Goal: Use online tool/utility: Utilize a website feature to perform a specific function

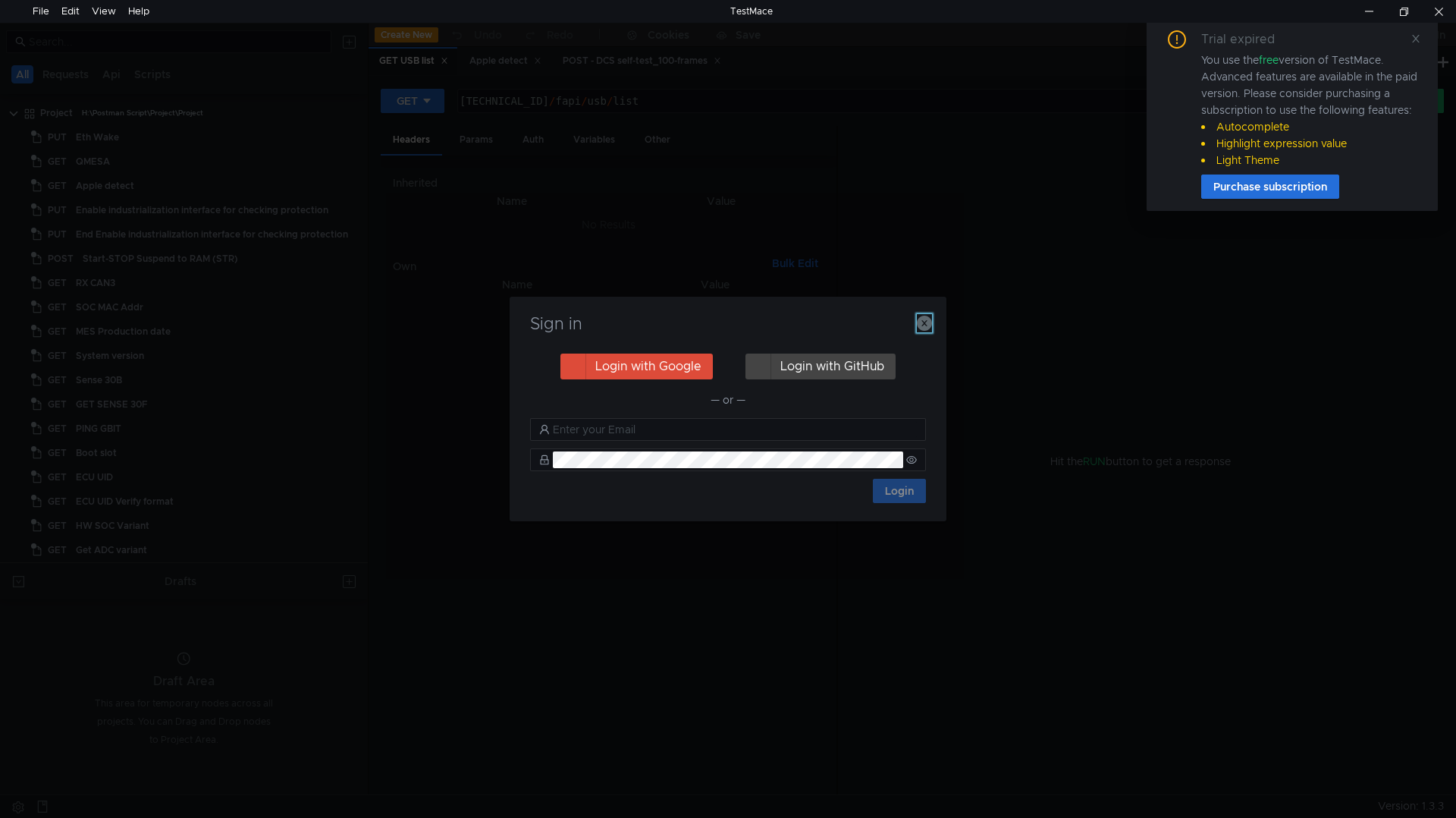
click at [919, 321] on icon "button" at bounding box center [925, 324] width 15 height 15
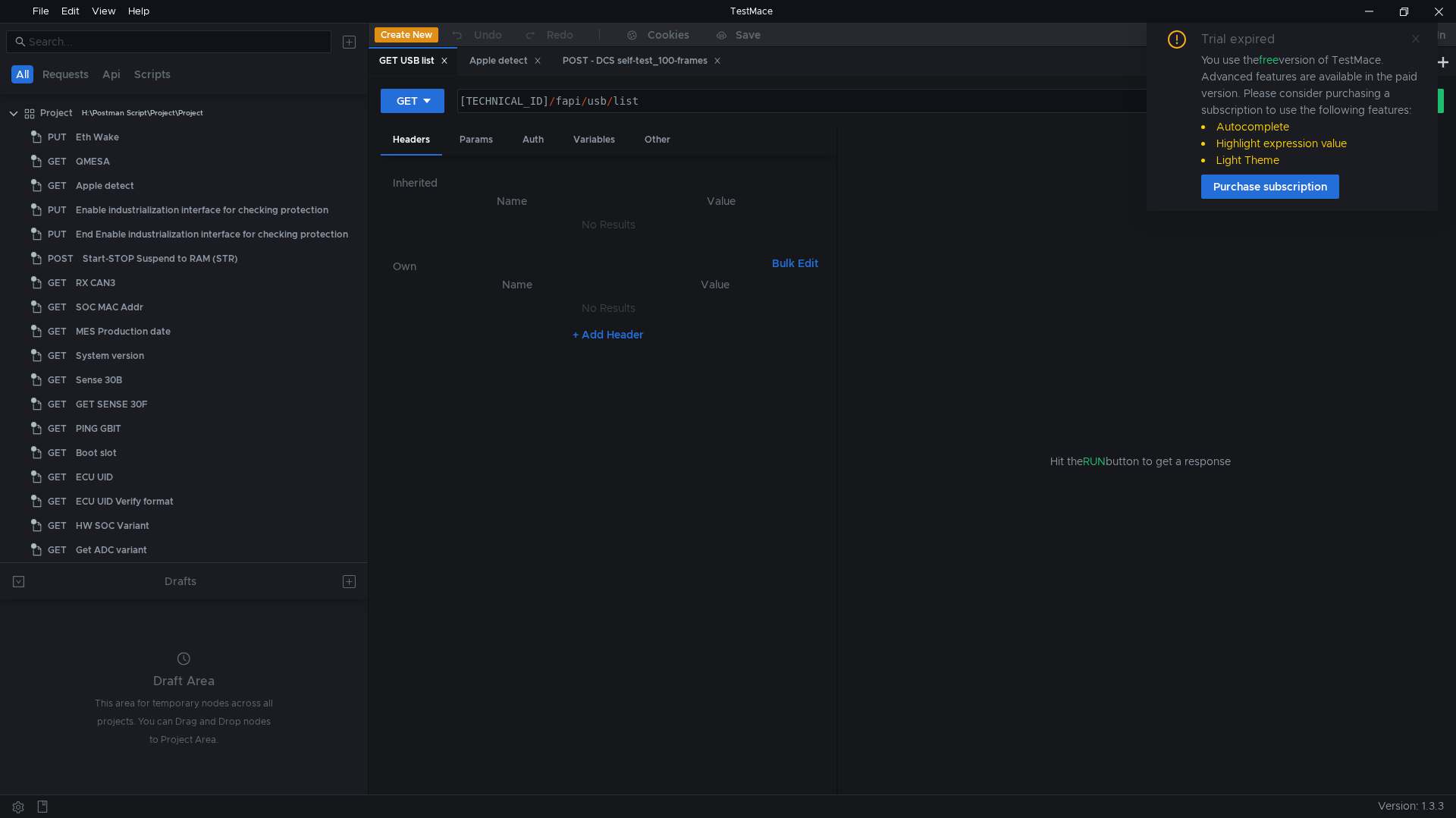
click at [1420, 40] on icon at bounding box center [1415, 38] width 11 height 11
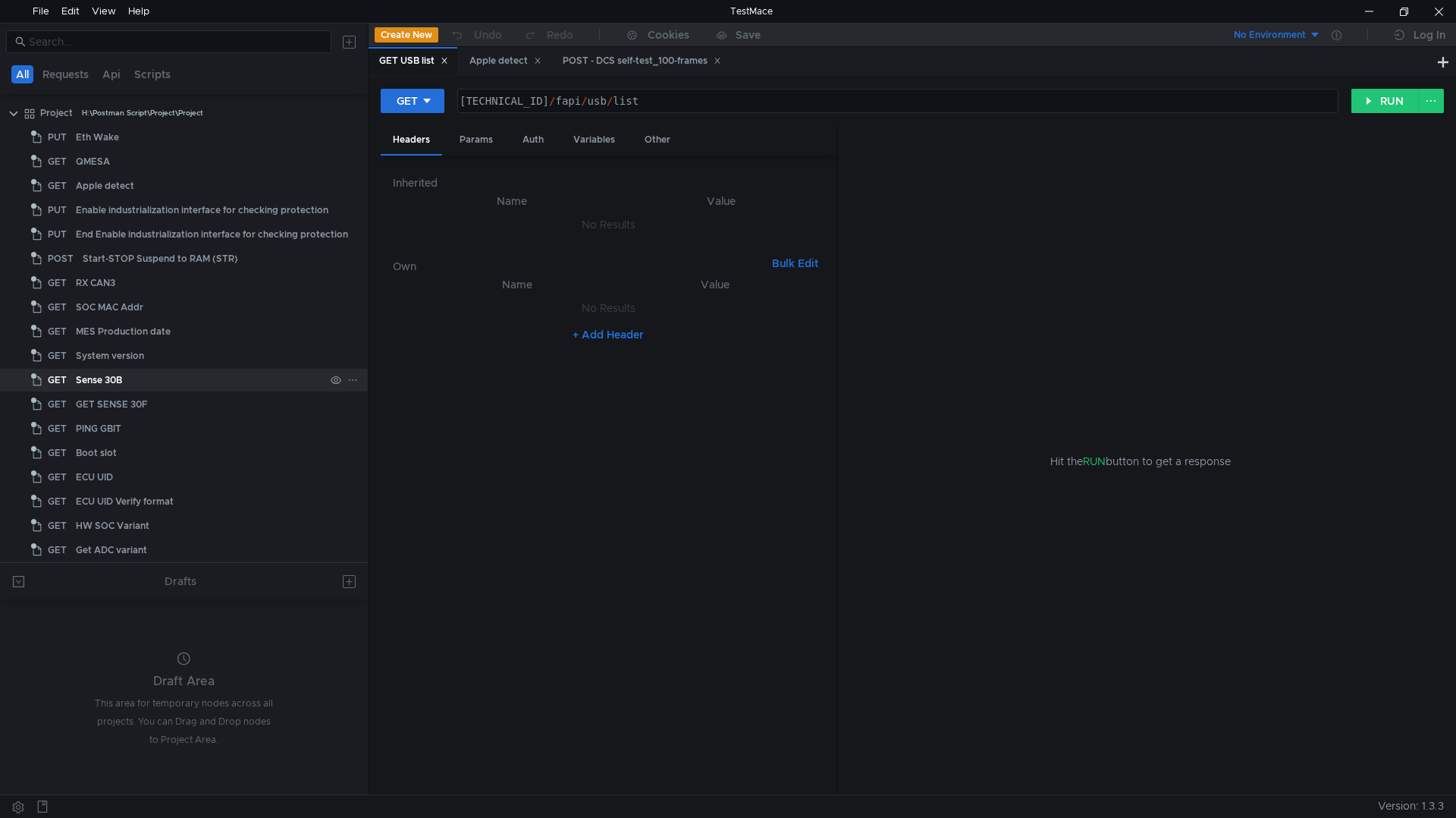
click at [133, 378] on div "Sense 30B" at bounding box center [200, 380] width 249 height 23
click at [132, 410] on div "GET SENSE 30F" at bounding box center [111, 404] width 72 height 23
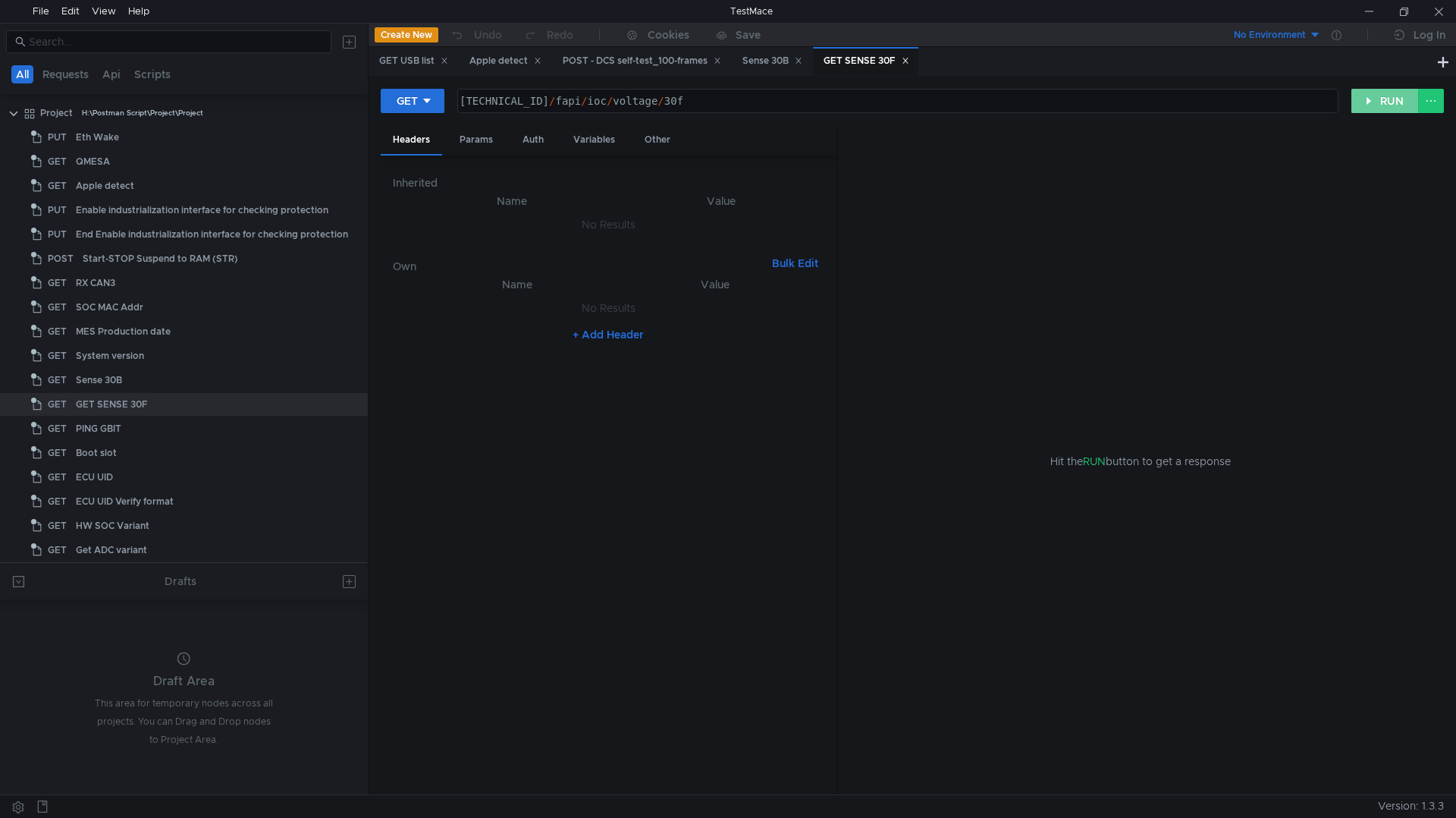
click at [1383, 99] on button "RUN" at bounding box center [1385, 100] width 67 height 25
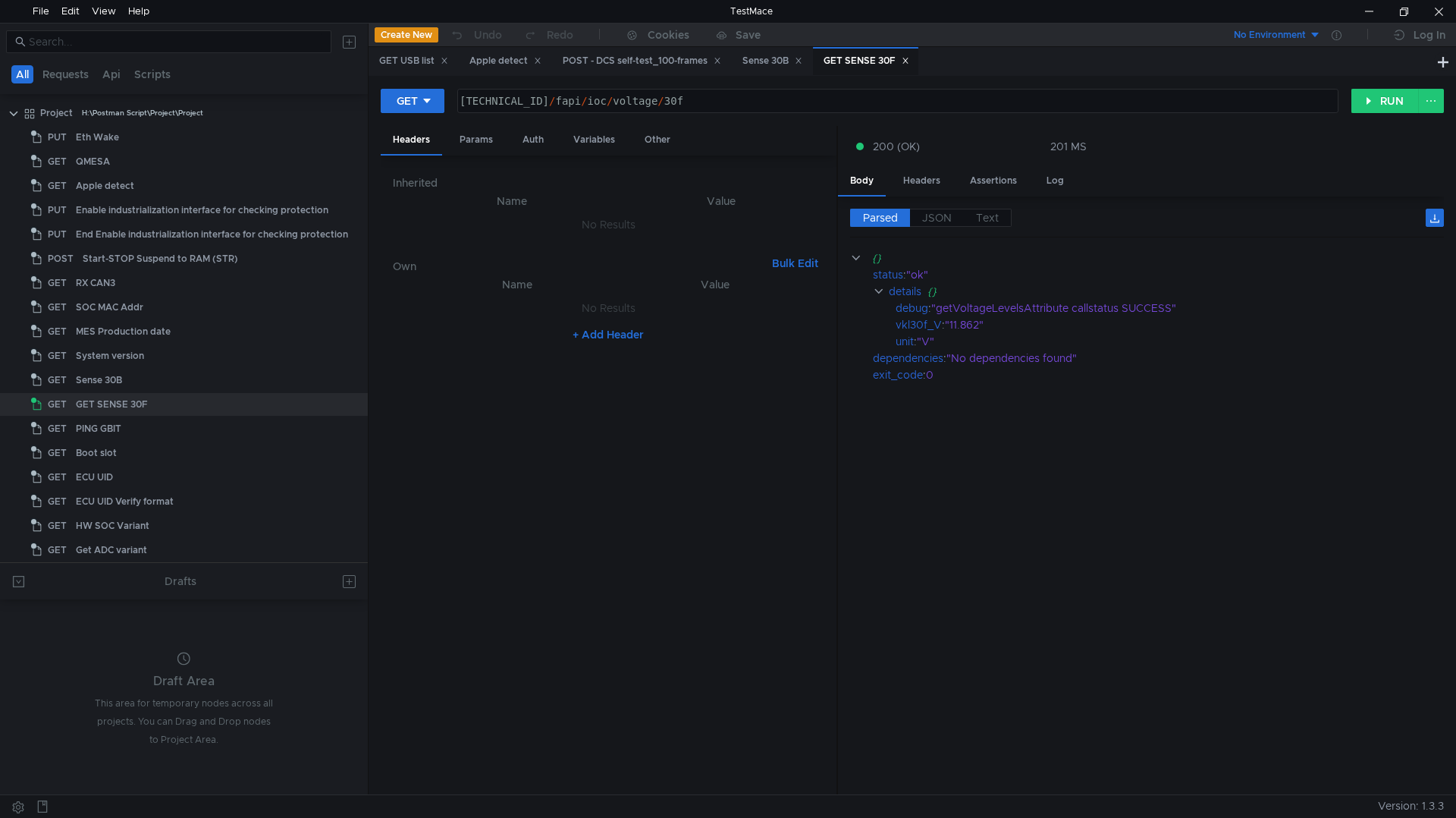
drag, startPoint x: 770, startPoint y: 61, endPoint x: 869, endPoint y: 87, distance: 102.4
click at [771, 61] on div "Sense 30B" at bounding box center [772, 61] width 60 height 16
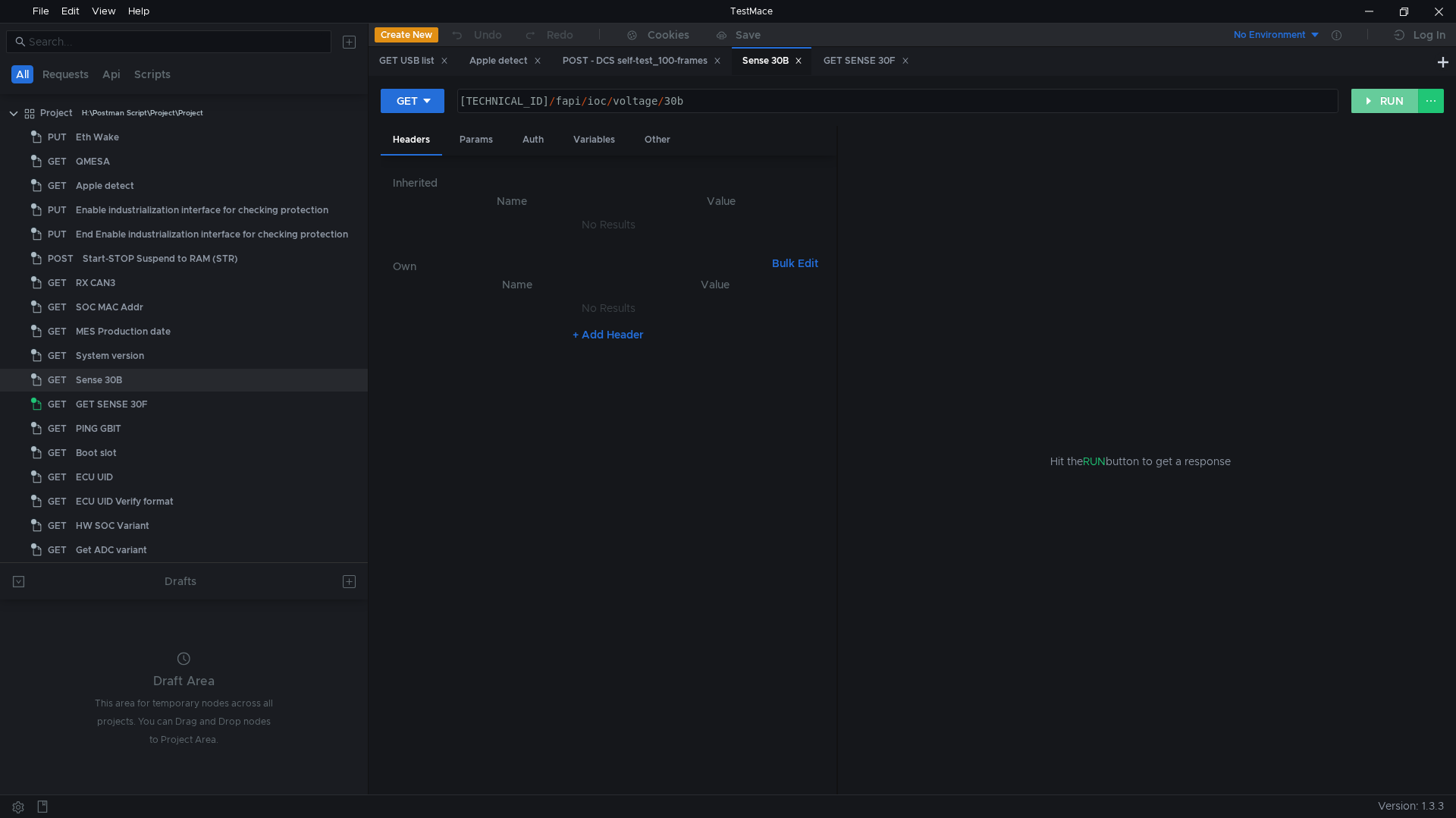
click at [1374, 108] on button "RUN" at bounding box center [1385, 100] width 67 height 25
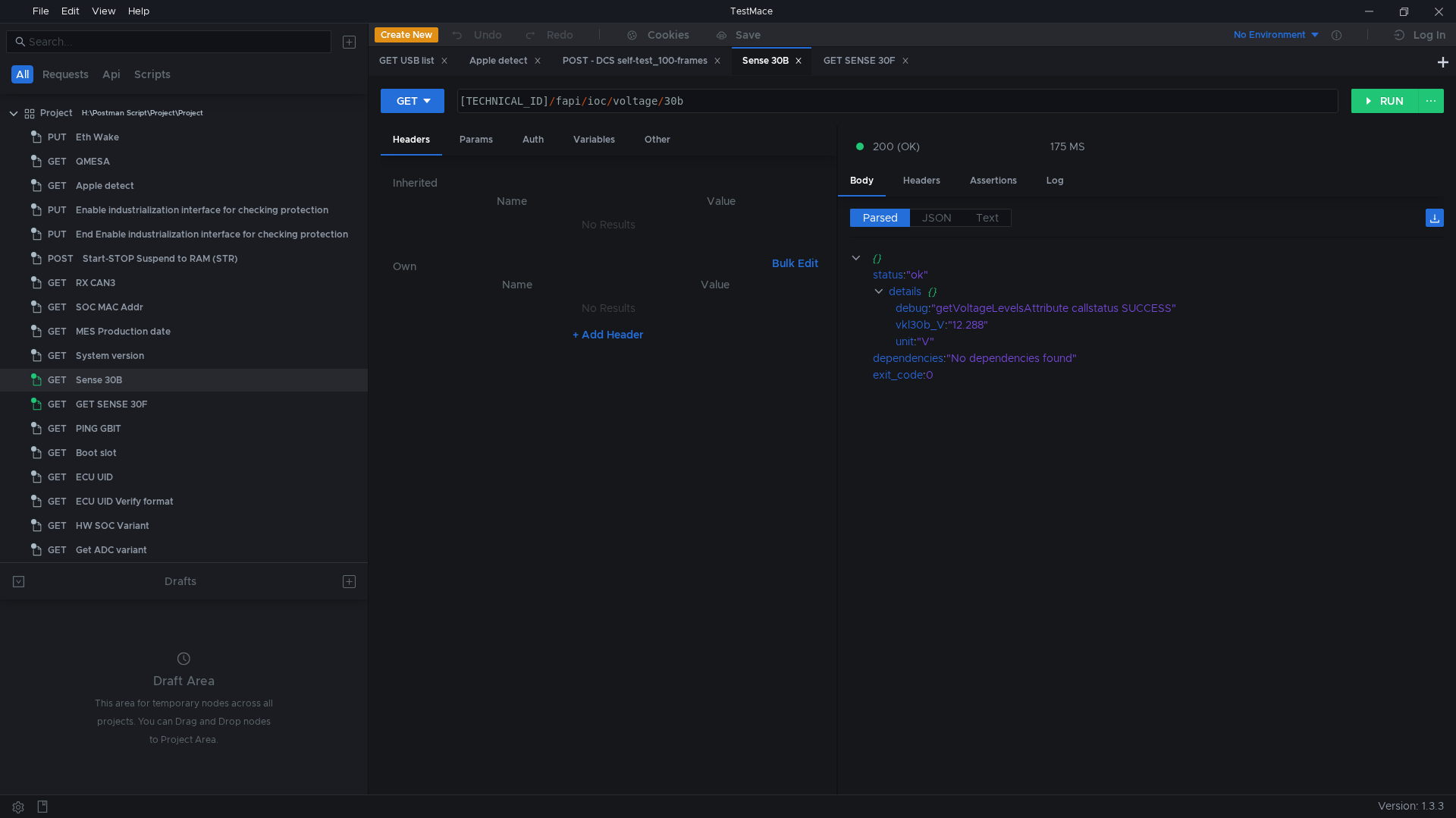
type textarea "160.48.199.99:8080/fapi/ioc/voltage/30b"
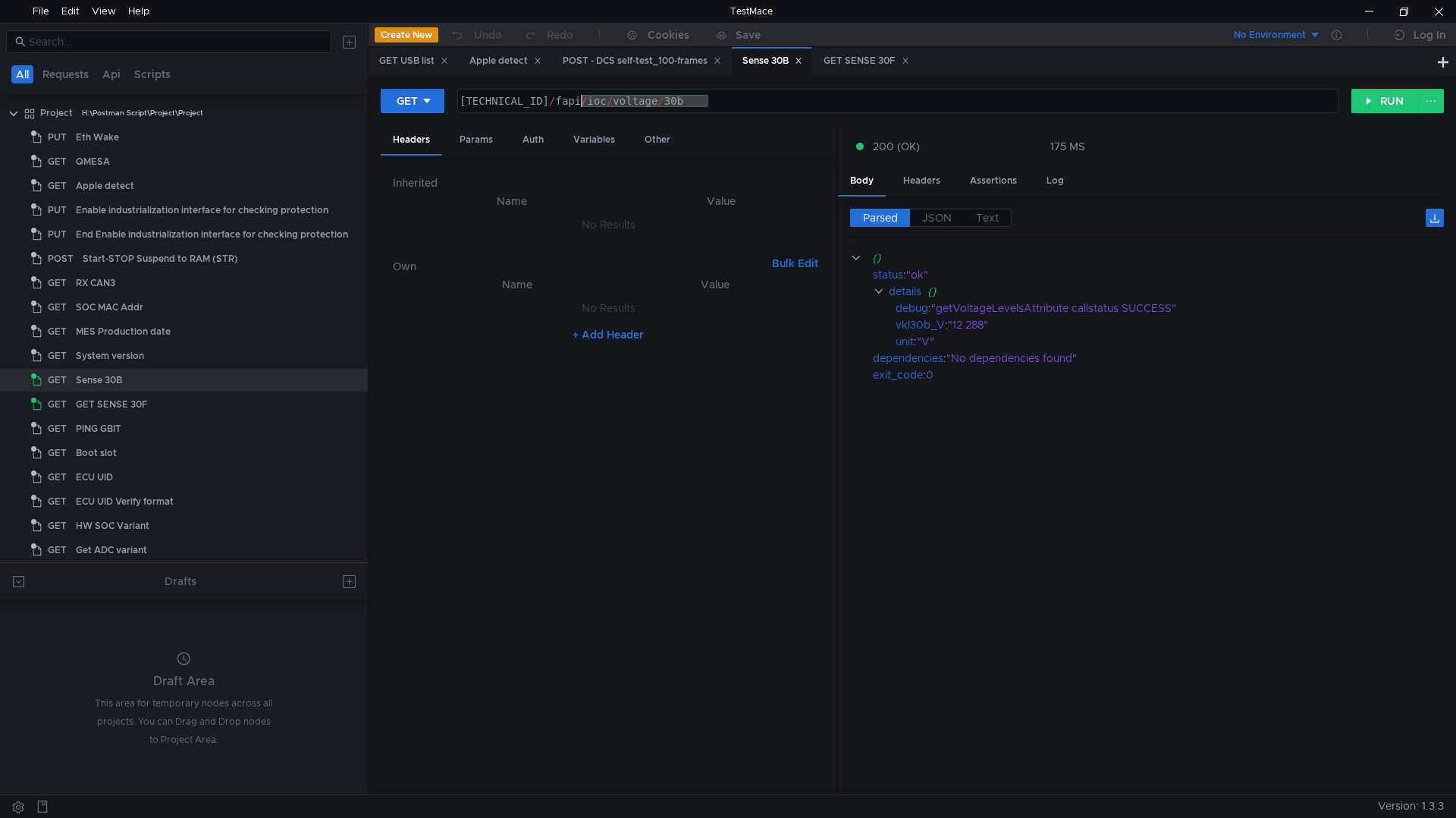
drag, startPoint x: 727, startPoint y: 99, endPoint x: 582, endPoint y: 103, distance: 145.1
click at [582, 103] on div "160.48.199.99:8080 / fapi / ioc / voltage / 30b" at bounding box center [897, 113] width 880 height 37
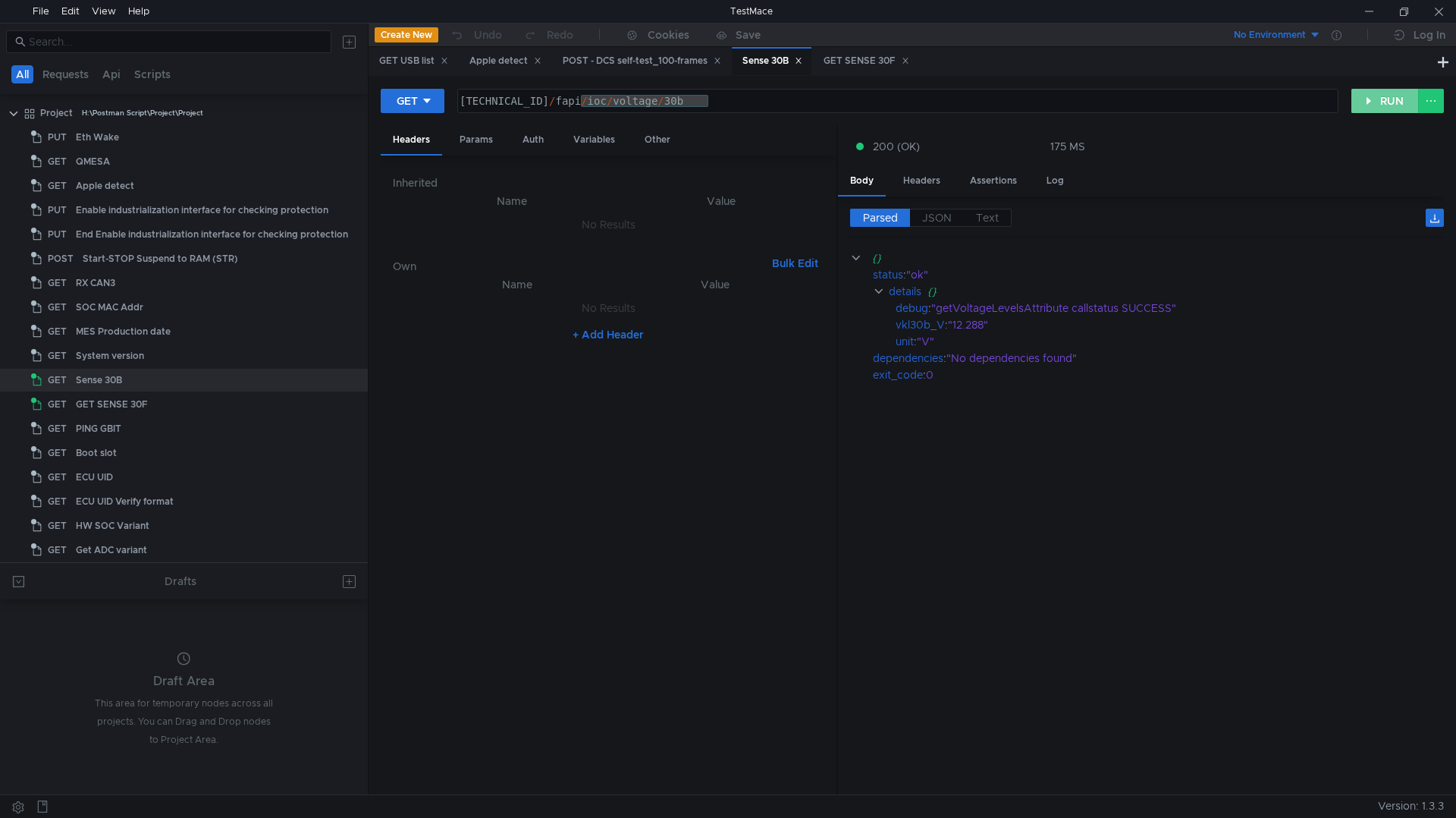
click at [1403, 99] on button "RUN" at bounding box center [1385, 100] width 67 height 25
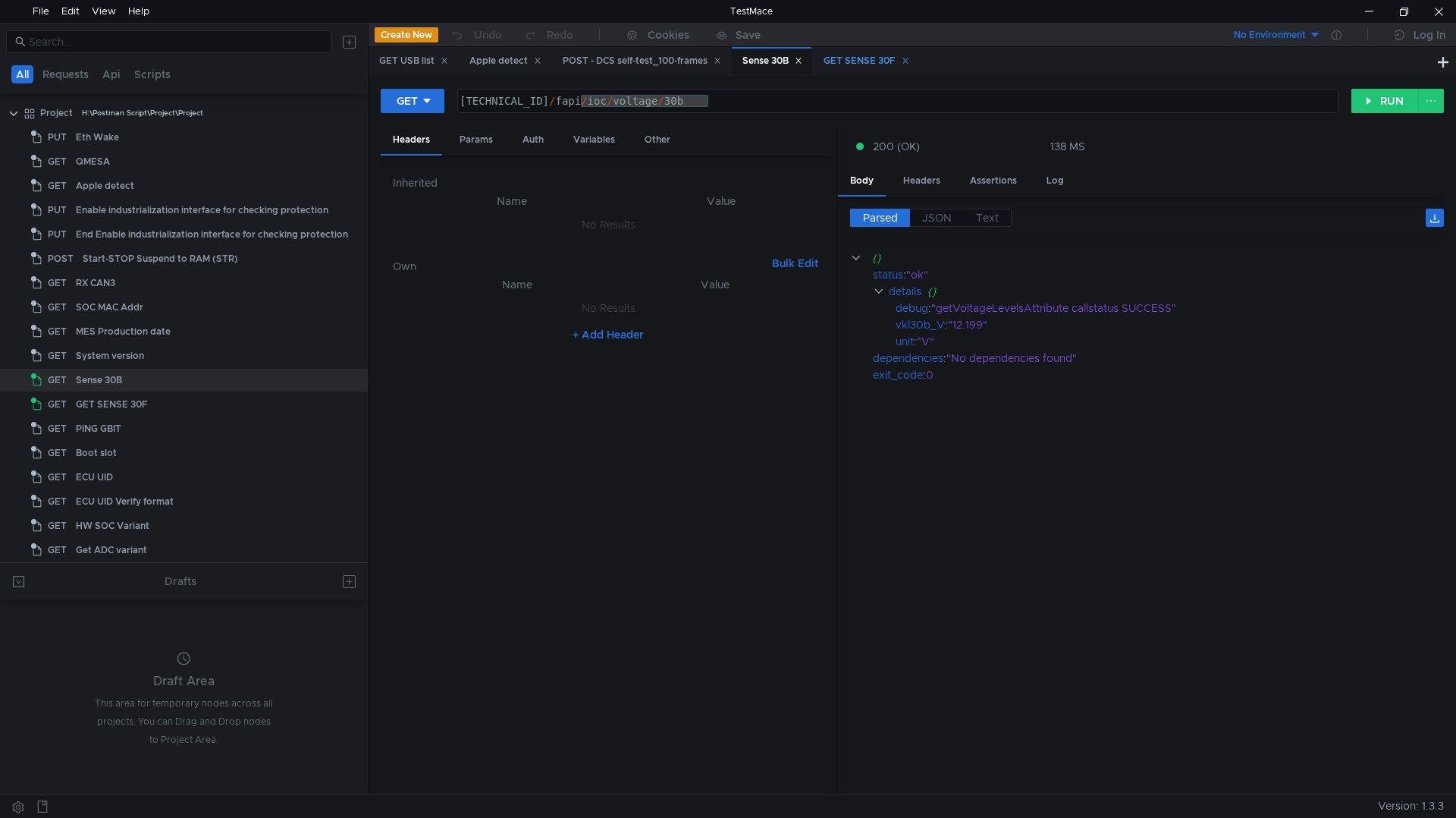
click at [862, 65] on div "GET SENSE 30F" at bounding box center [866, 61] width 86 height 16
click at [1380, 110] on button "RUN" at bounding box center [1385, 100] width 67 height 25
click at [909, 60] on icon at bounding box center [905, 60] width 8 height 8
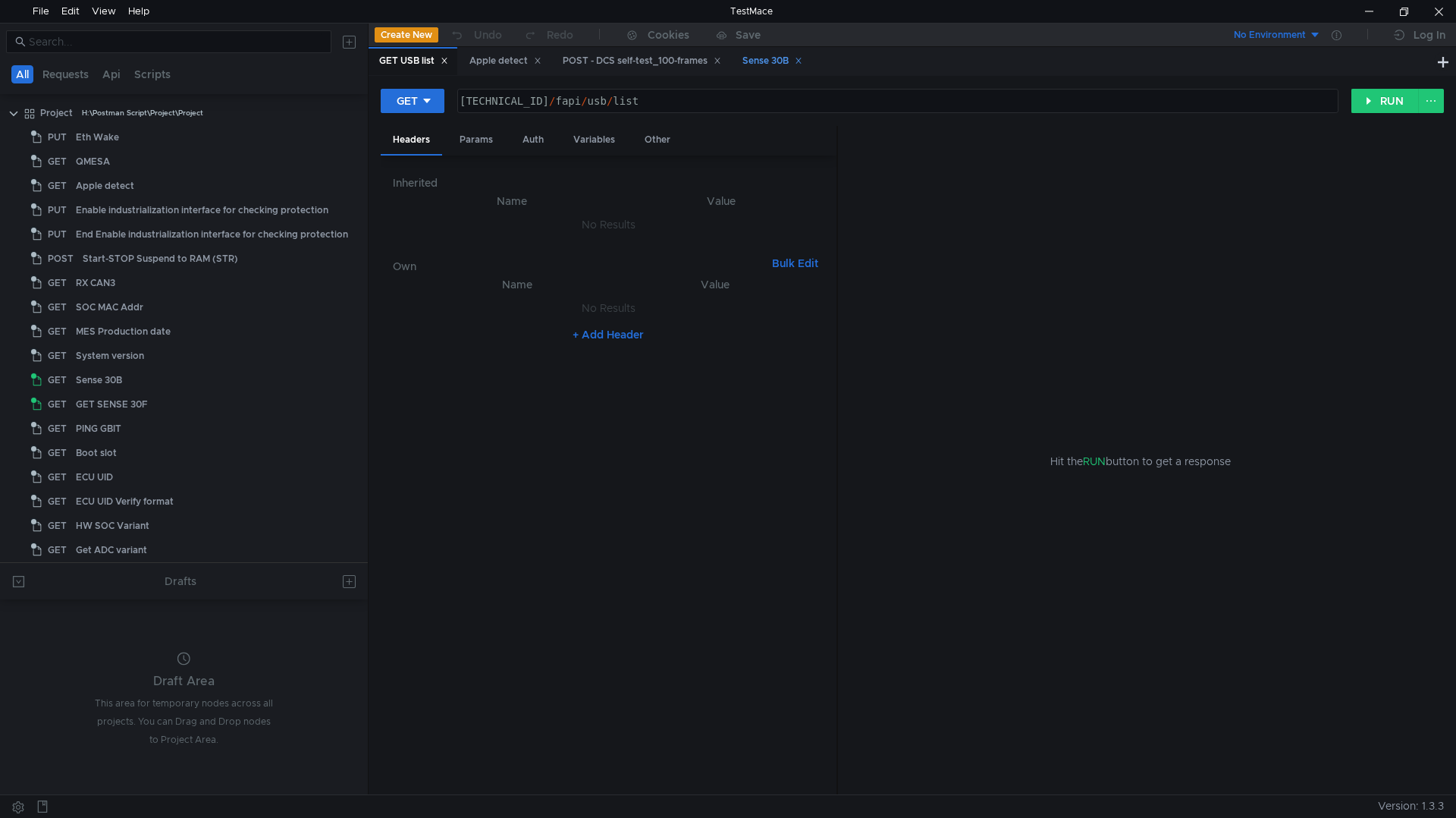
click at [802, 59] on icon at bounding box center [798, 60] width 8 height 8
click at [721, 65] on icon at bounding box center [717, 60] width 8 height 8
click at [37, 14] on div "File" at bounding box center [41, 11] width 17 height 23
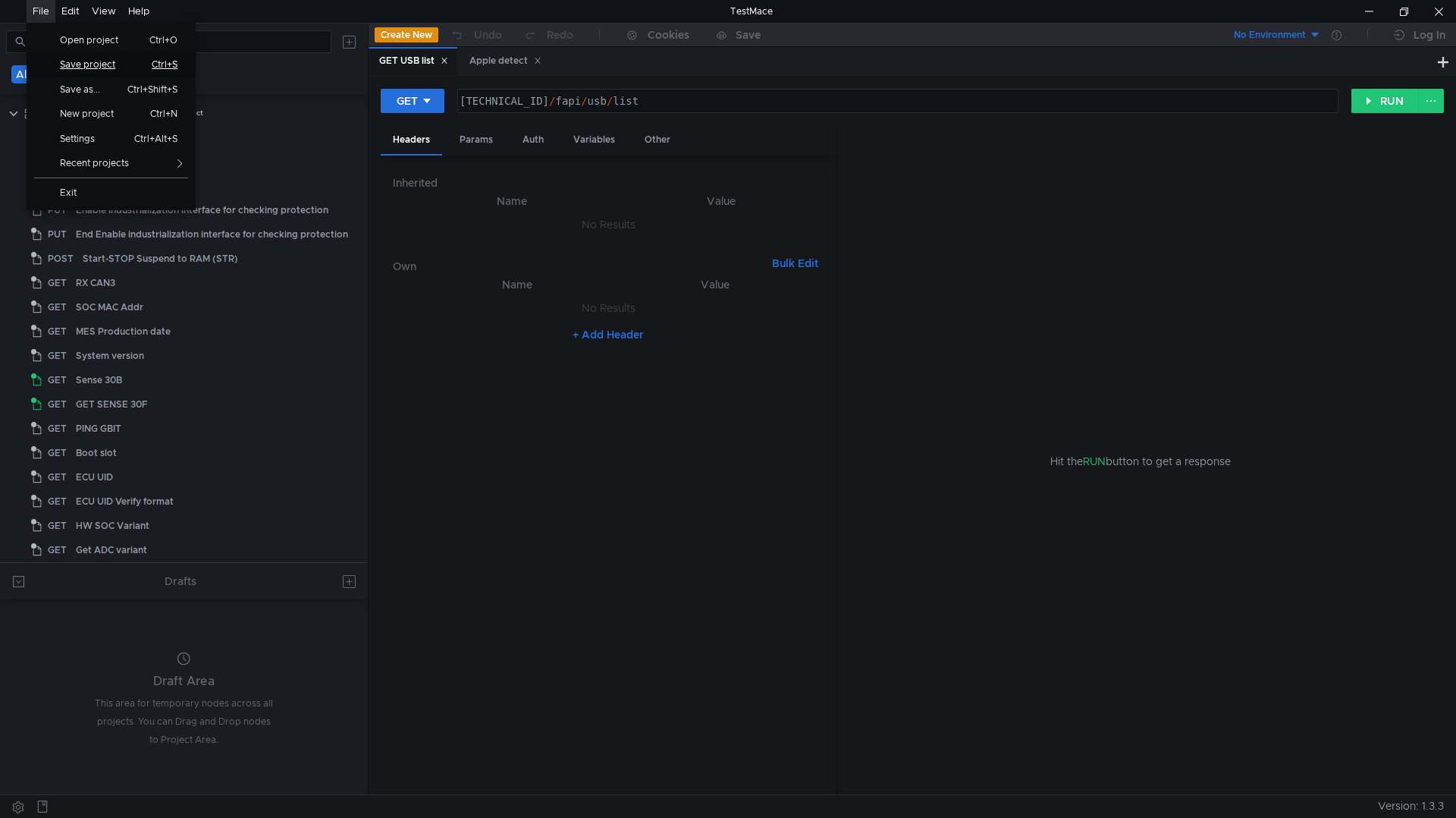
click at [60, 61] on span "Save project" at bounding box center [93, 65] width 86 height 9
